Goal: Transaction & Acquisition: Purchase product/service

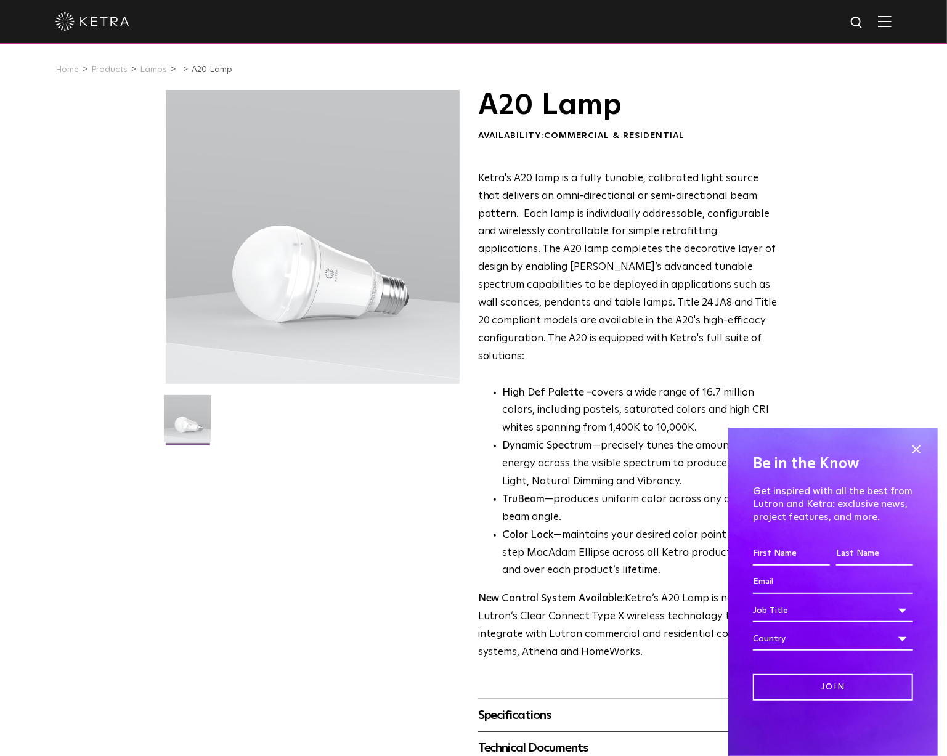
drag, startPoint x: 481, startPoint y: 176, endPoint x: 543, endPoint y: 183, distance: 62.0
click at [543, 183] on span "Ketra's A20 lamp is a fully tunable, calibrated light source that delivers an o…" at bounding box center [628, 267] width 300 height 189
drag, startPoint x: 557, startPoint y: 179, endPoint x: 479, endPoint y: 183, distance: 78.4
click at [479, 183] on span "Ketra's A20 lamp is a fully tunable, calibrated light source that delivers an o…" at bounding box center [628, 267] width 300 height 189
copy span "Ketra's A20 lamp"
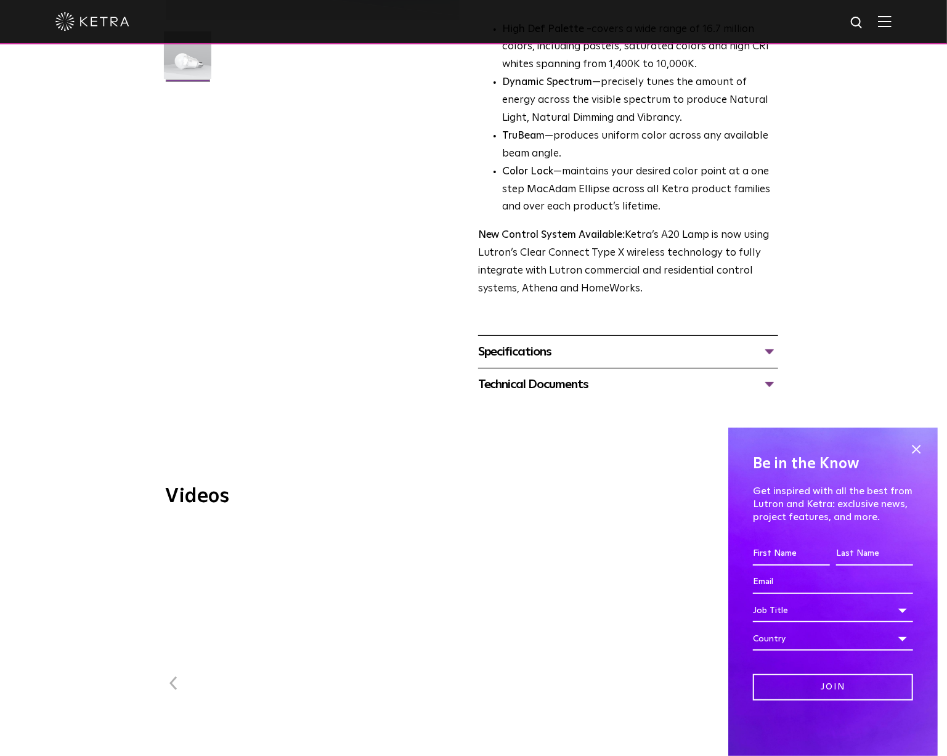
scroll to position [371, 0]
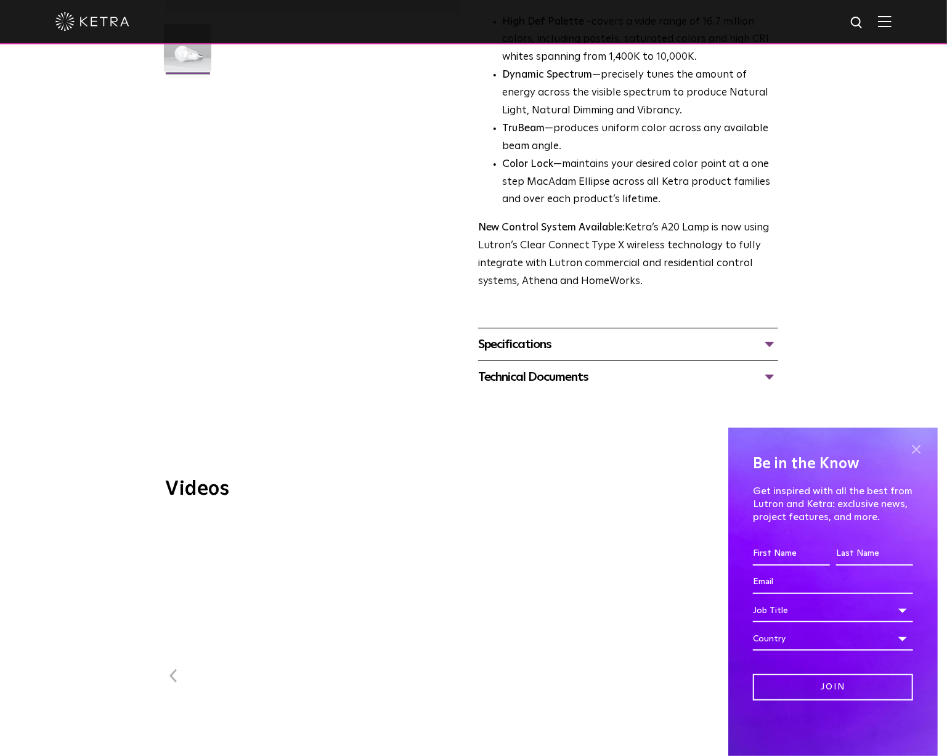
click at [922, 447] on span at bounding box center [916, 449] width 18 height 18
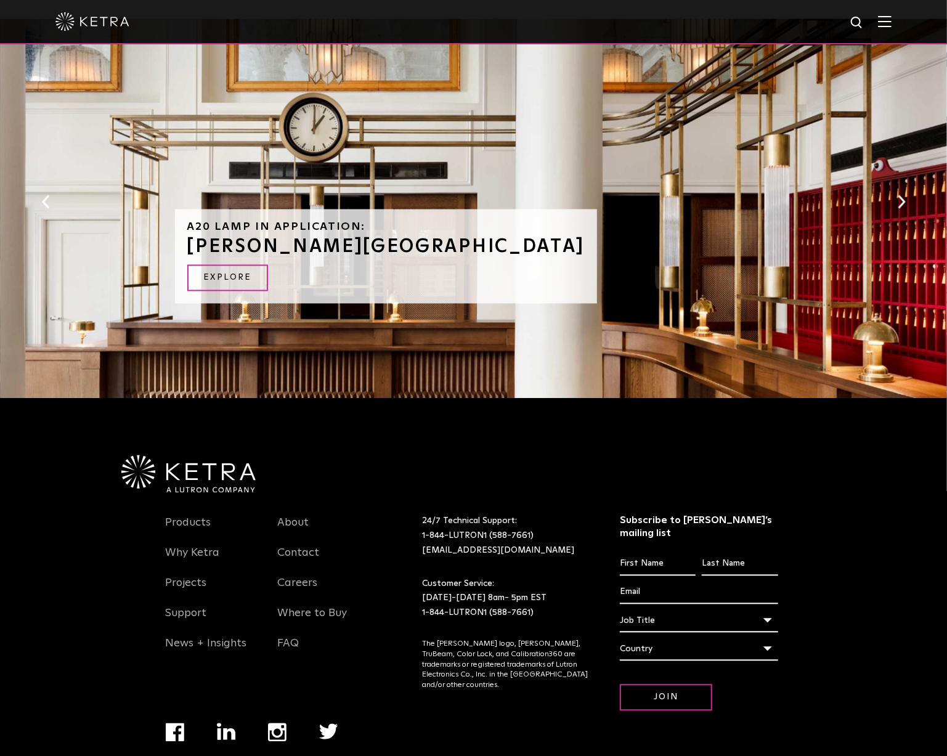
scroll to position [1299, 0]
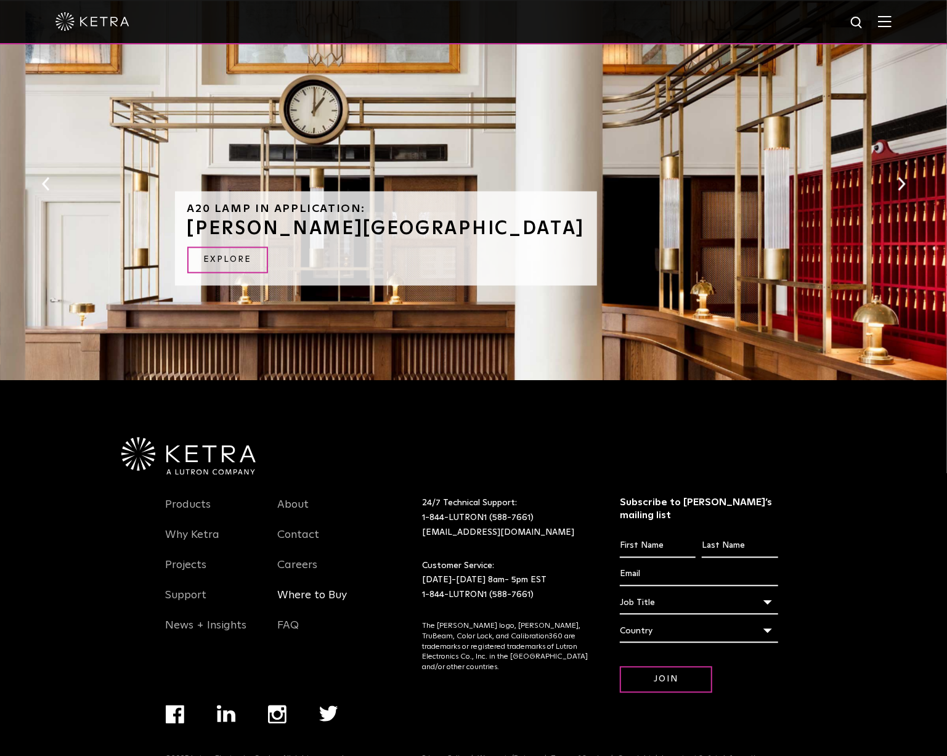
click at [303, 589] on link "Where to Buy" at bounding box center [312, 603] width 70 height 28
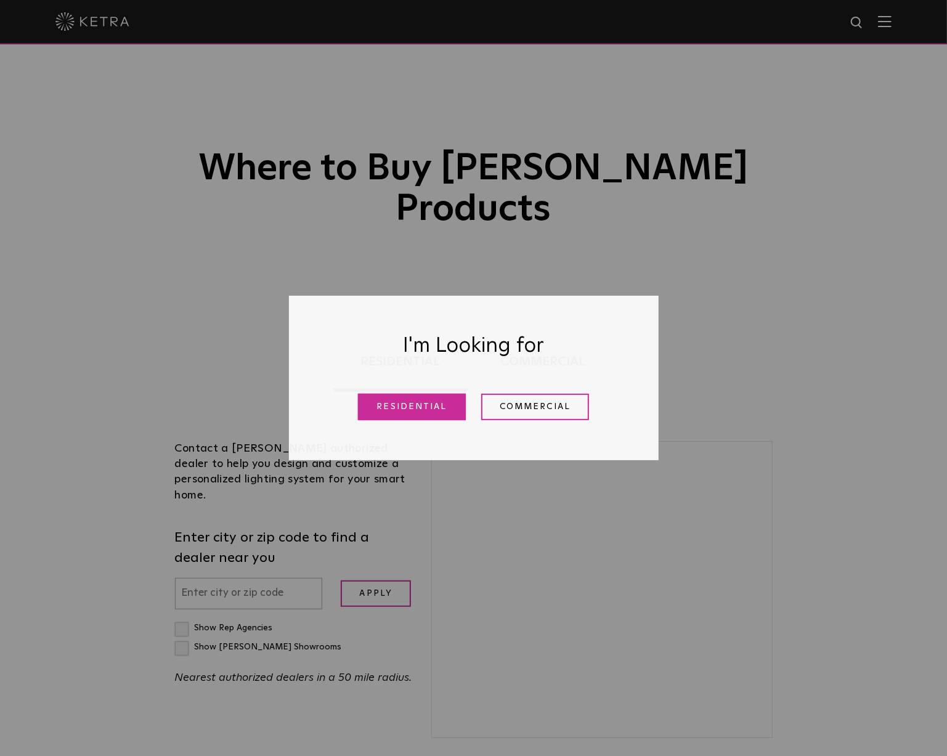
click at [423, 411] on link "Residential" at bounding box center [412, 407] width 108 height 27
